Goal: Navigation & Orientation: Find specific page/section

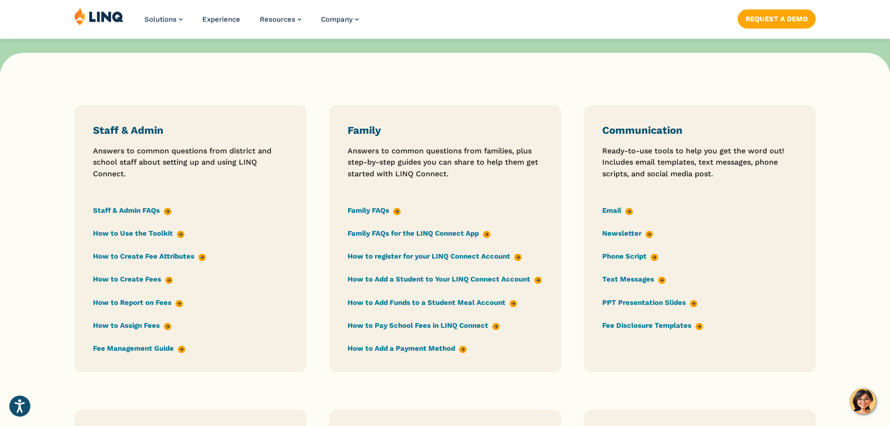
scroll to position [654, 0]
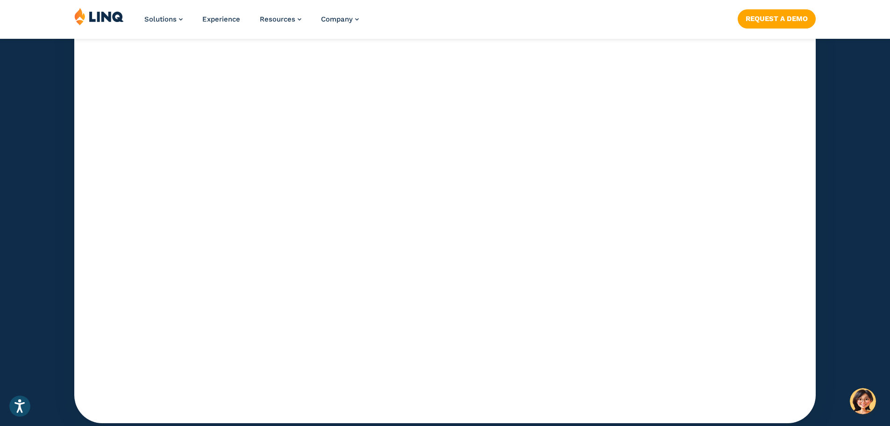
scroll to position [2945, 0]
